Goal: Information Seeking & Learning: Learn about a topic

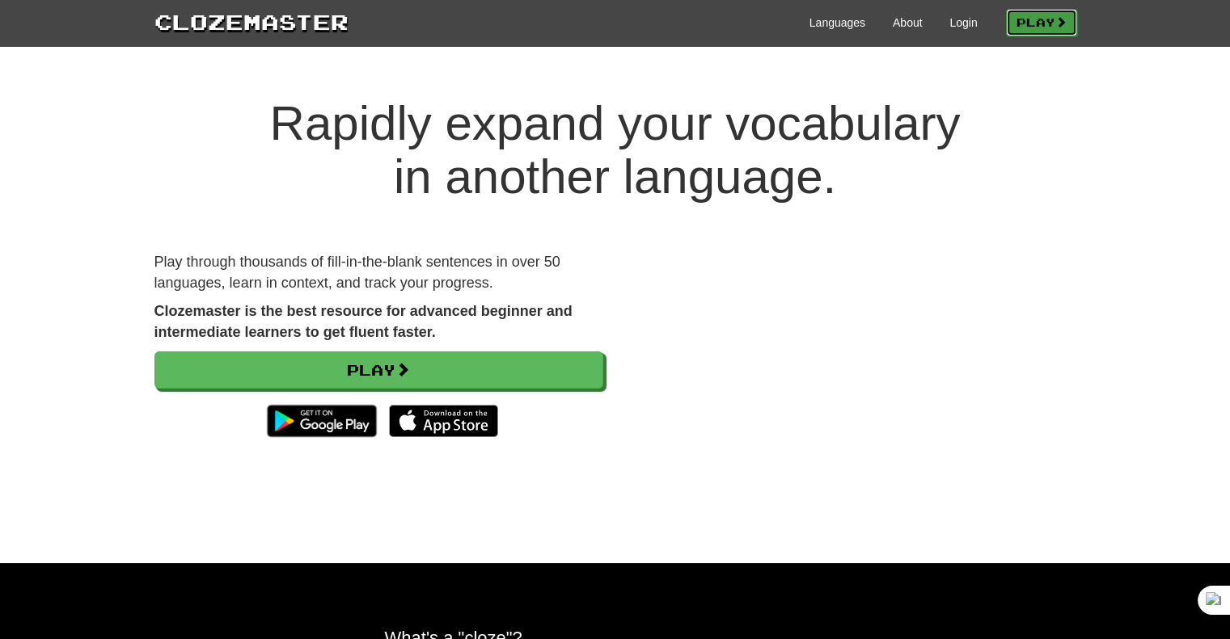
click at [1051, 21] on link "Play" at bounding box center [1041, 22] width 71 height 27
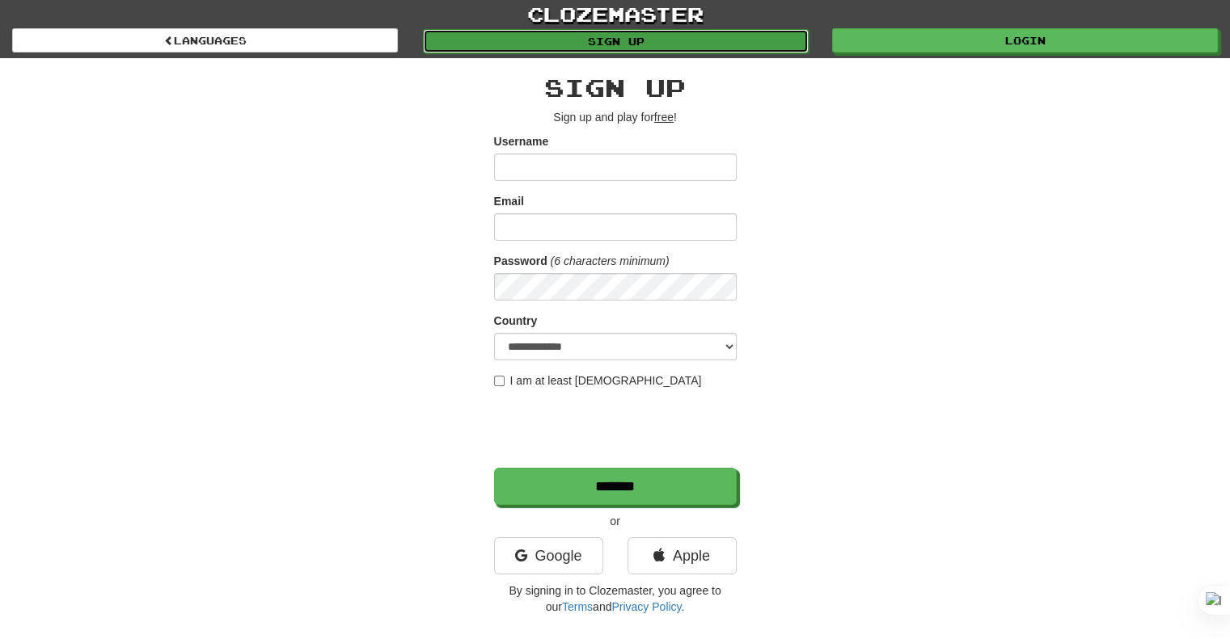
click at [574, 35] on link "Sign up" at bounding box center [616, 41] width 386 height 24
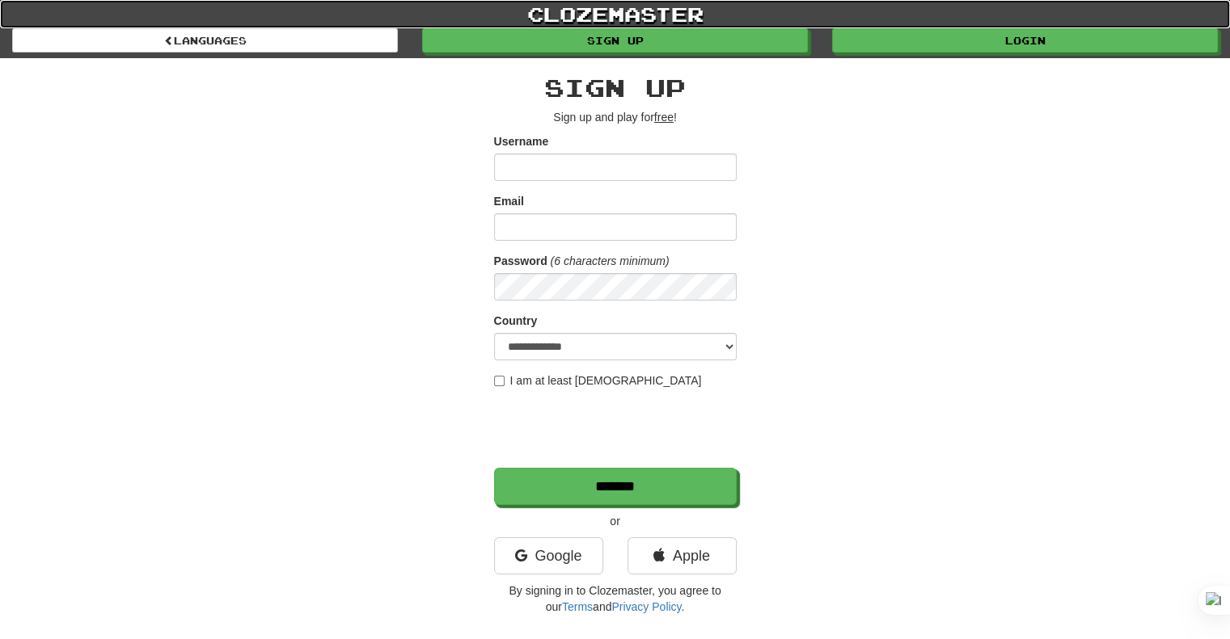
click at [285, 27] on link "clozemaster" at bounding box center [615, 14] width 1230 height 28
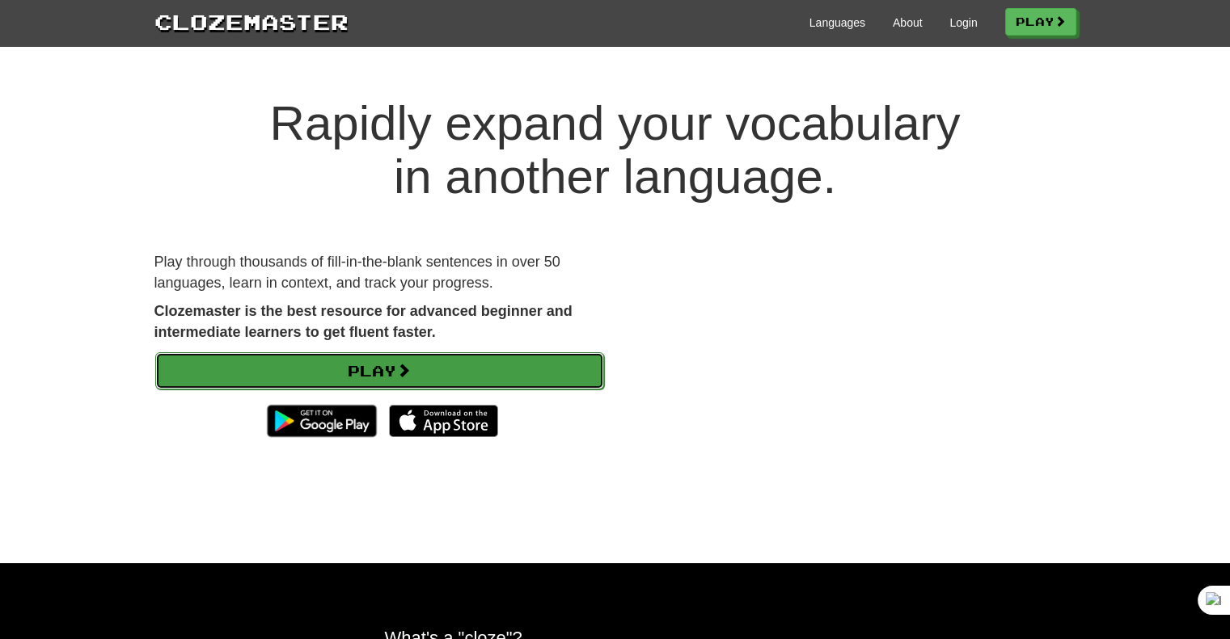
click at [419, 366] on link "Play" at bounding box center [379, 370] width 449 height 37
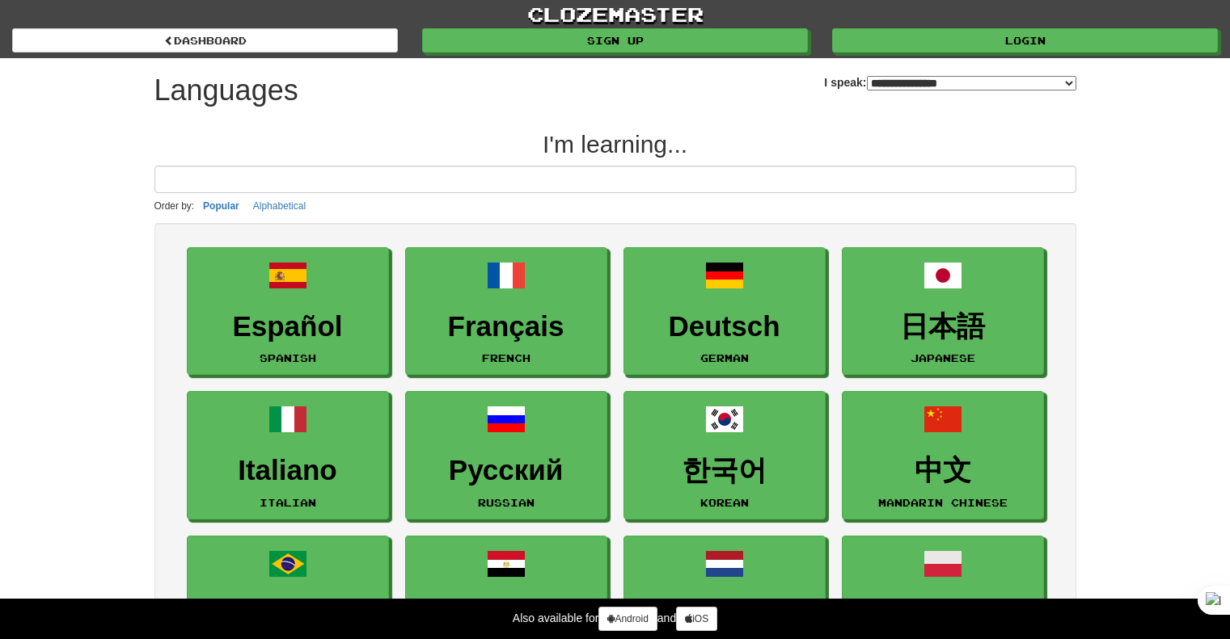
select select "*******"
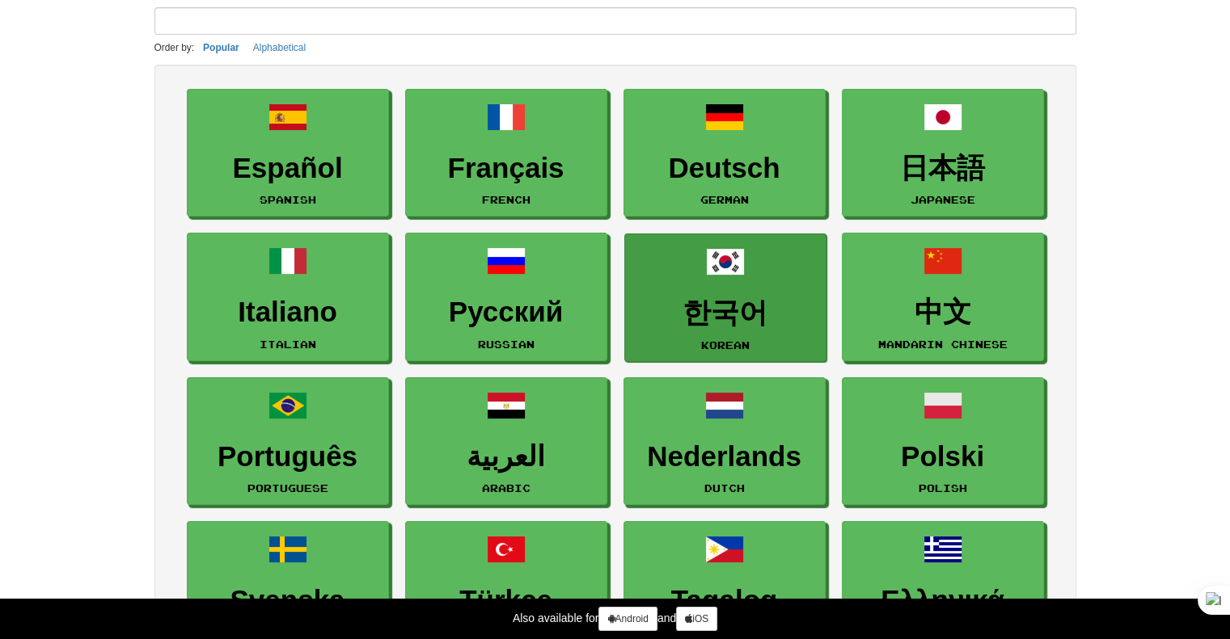
scroll to position [162, 0]
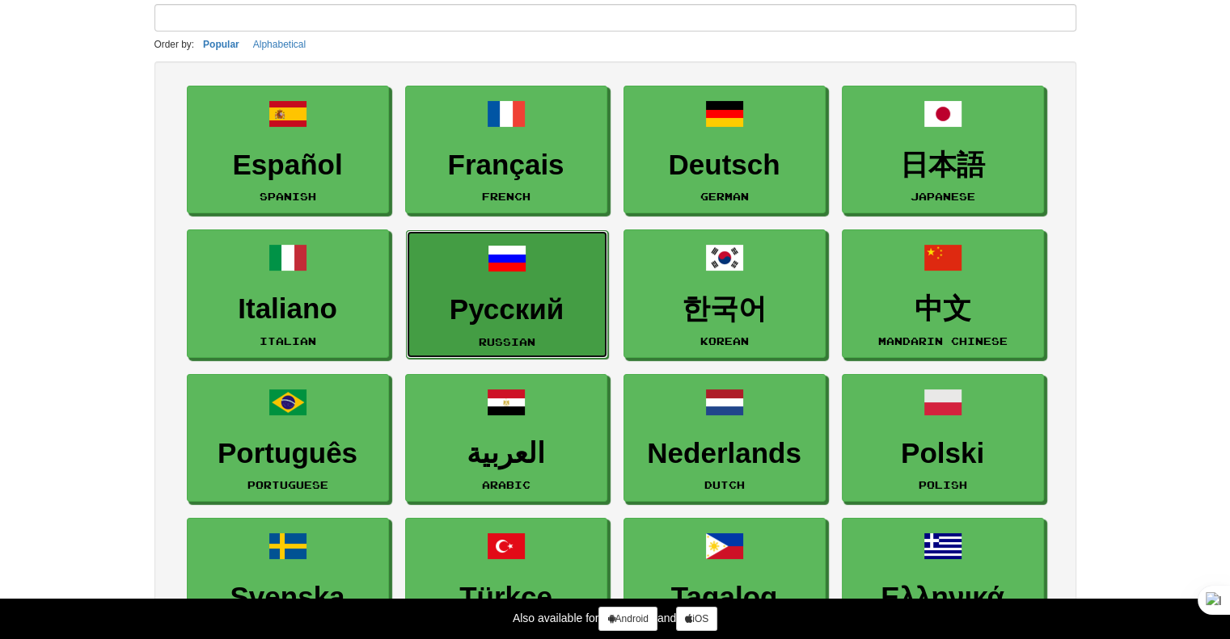
click at [550, 282] on link "Русский Russian" at bounding box center [507, 294] width 202 height 129
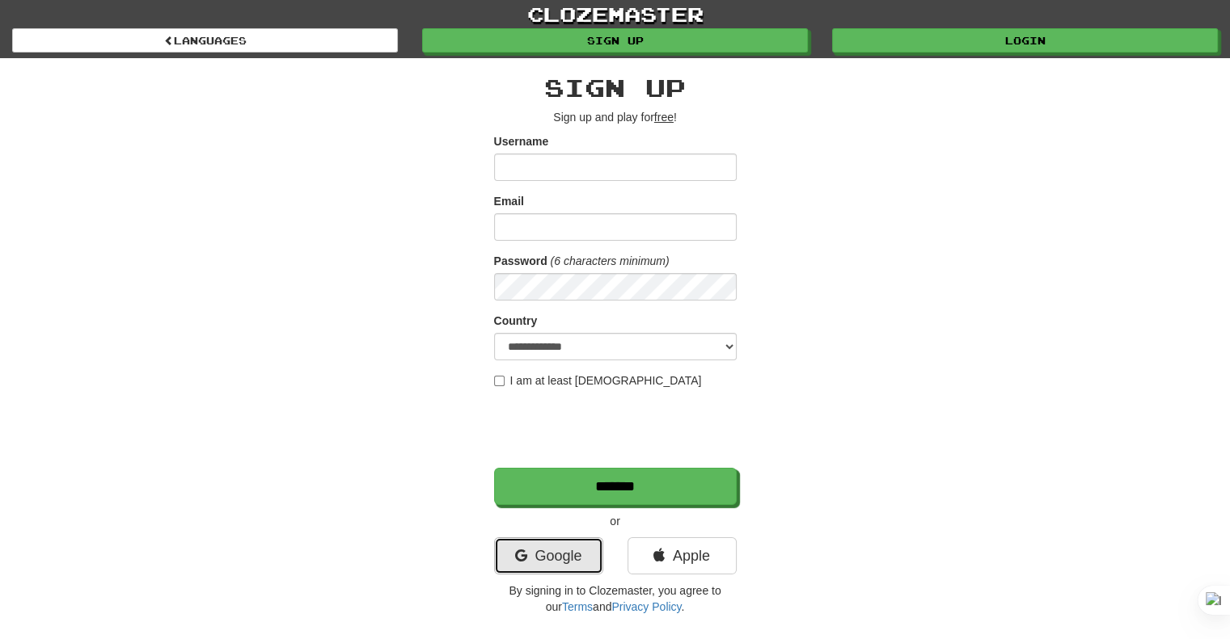
click at [561, 565] on link "Google" at bounding box center [548, 556] width 109 height 37
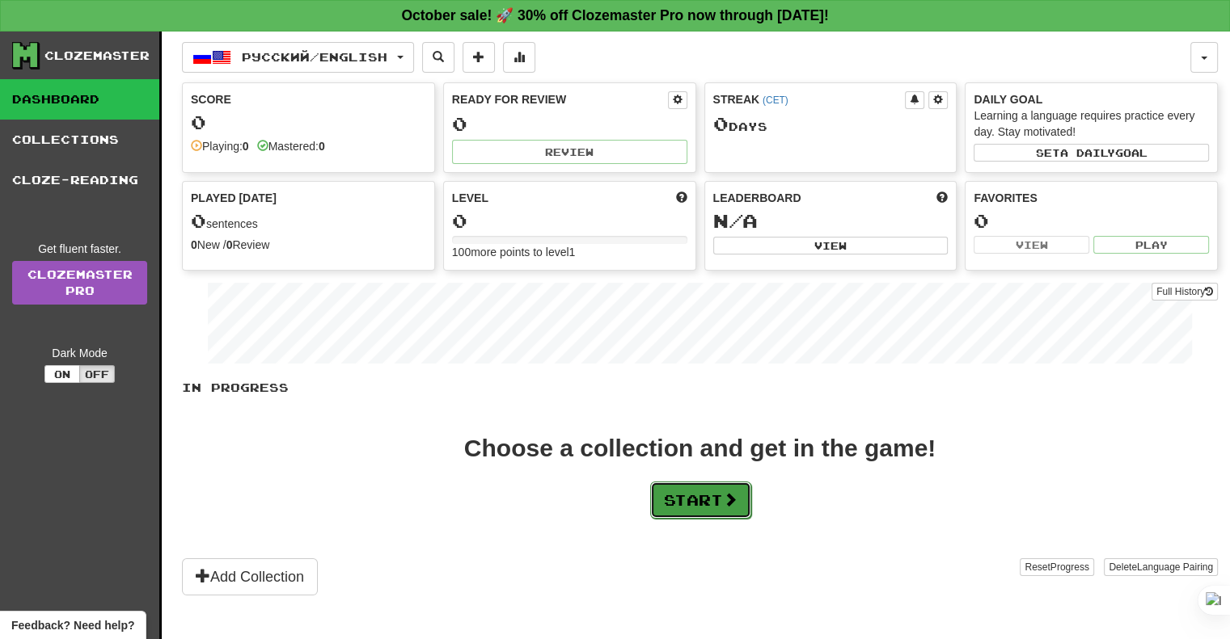
click at [699, 497] on button "Start" at bounding box center [700, 500] width 101 height 37
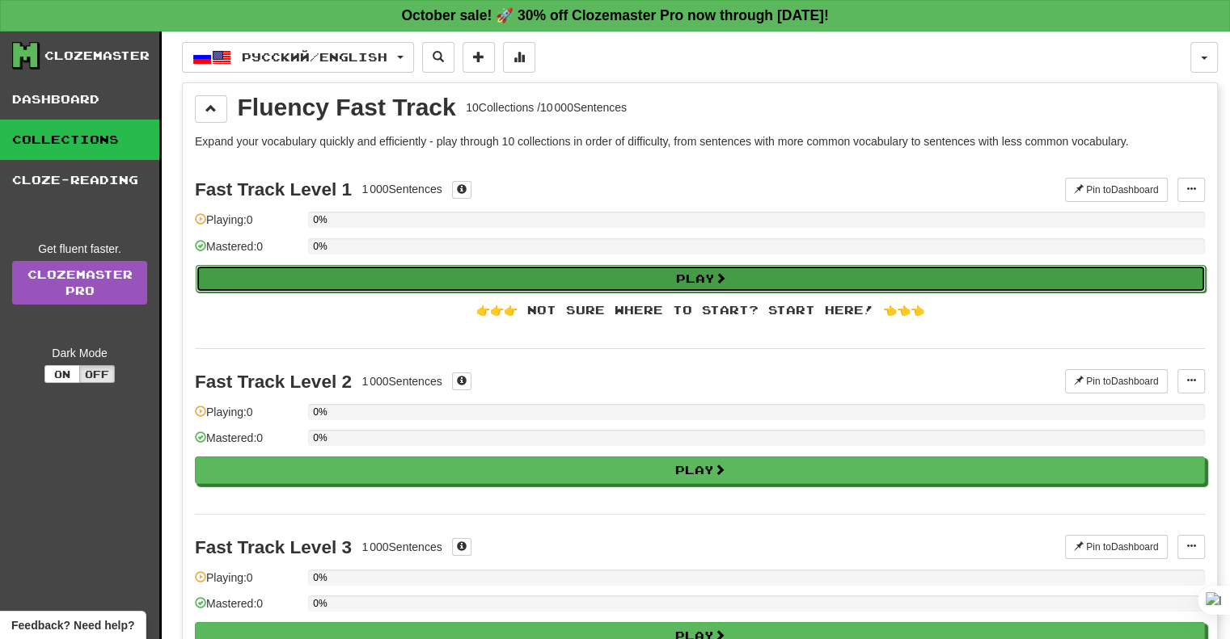
click at [643, 270] on button "Play" at bounding box center [701, 278] width 1010 height 27
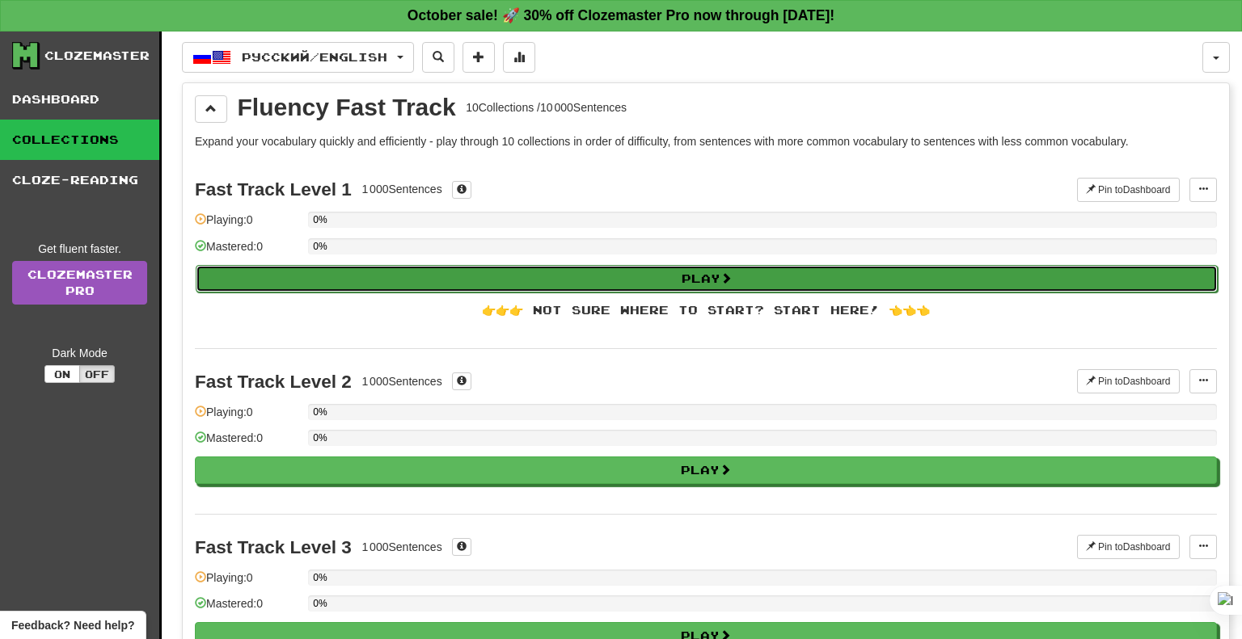
select select "**"
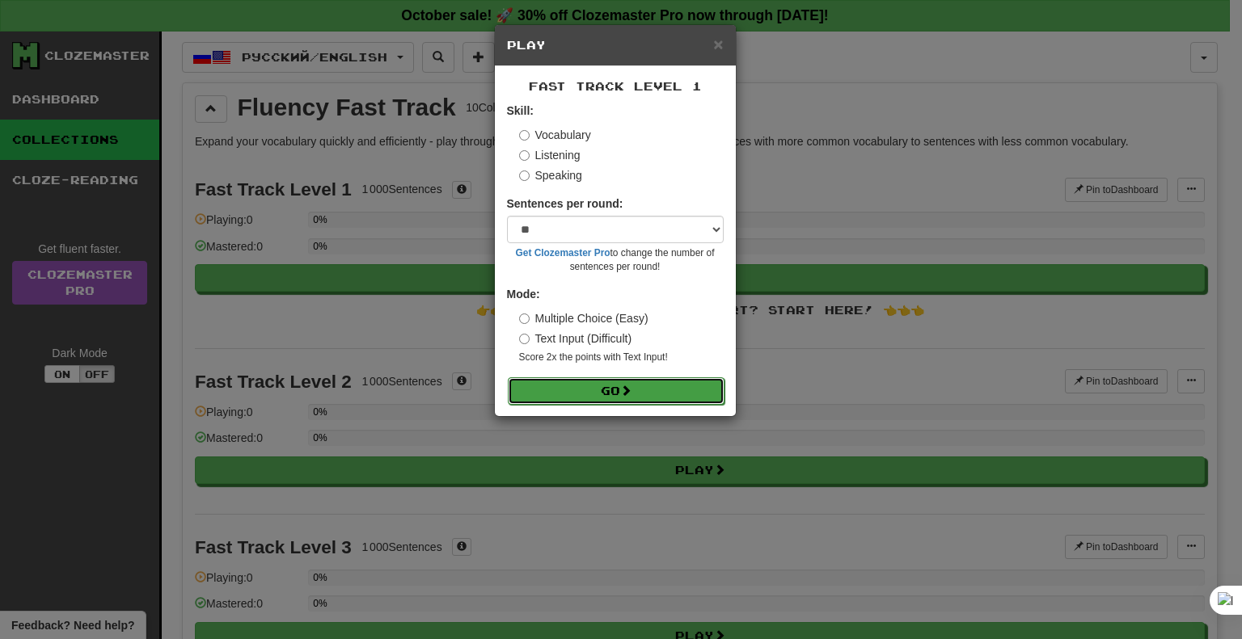
click at [590, 398] on button "Go" at bounding box center [616, 391] width 217 height 27
